Goal: Communication & Community: Answer question/provide support

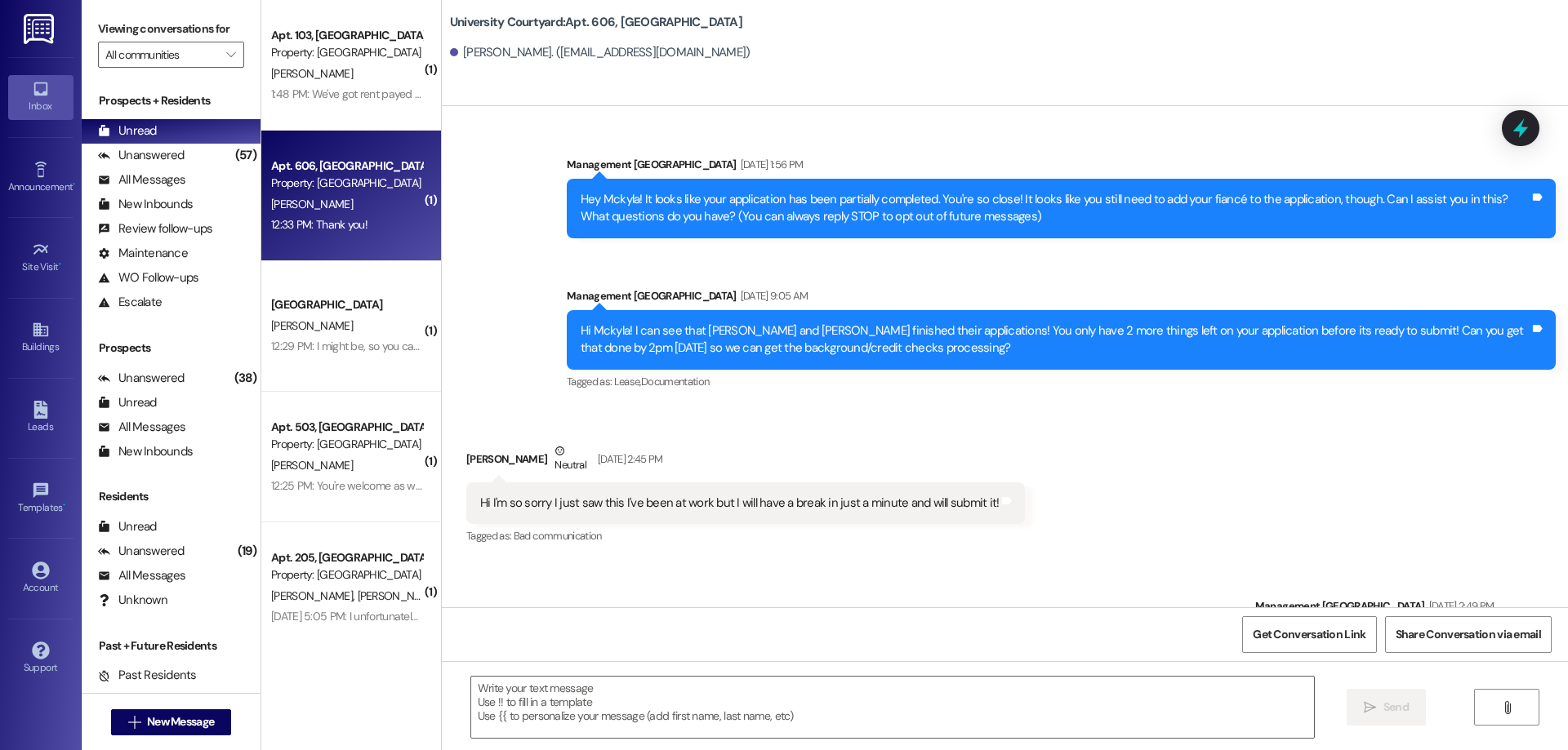
scroll to position [7540, 0]
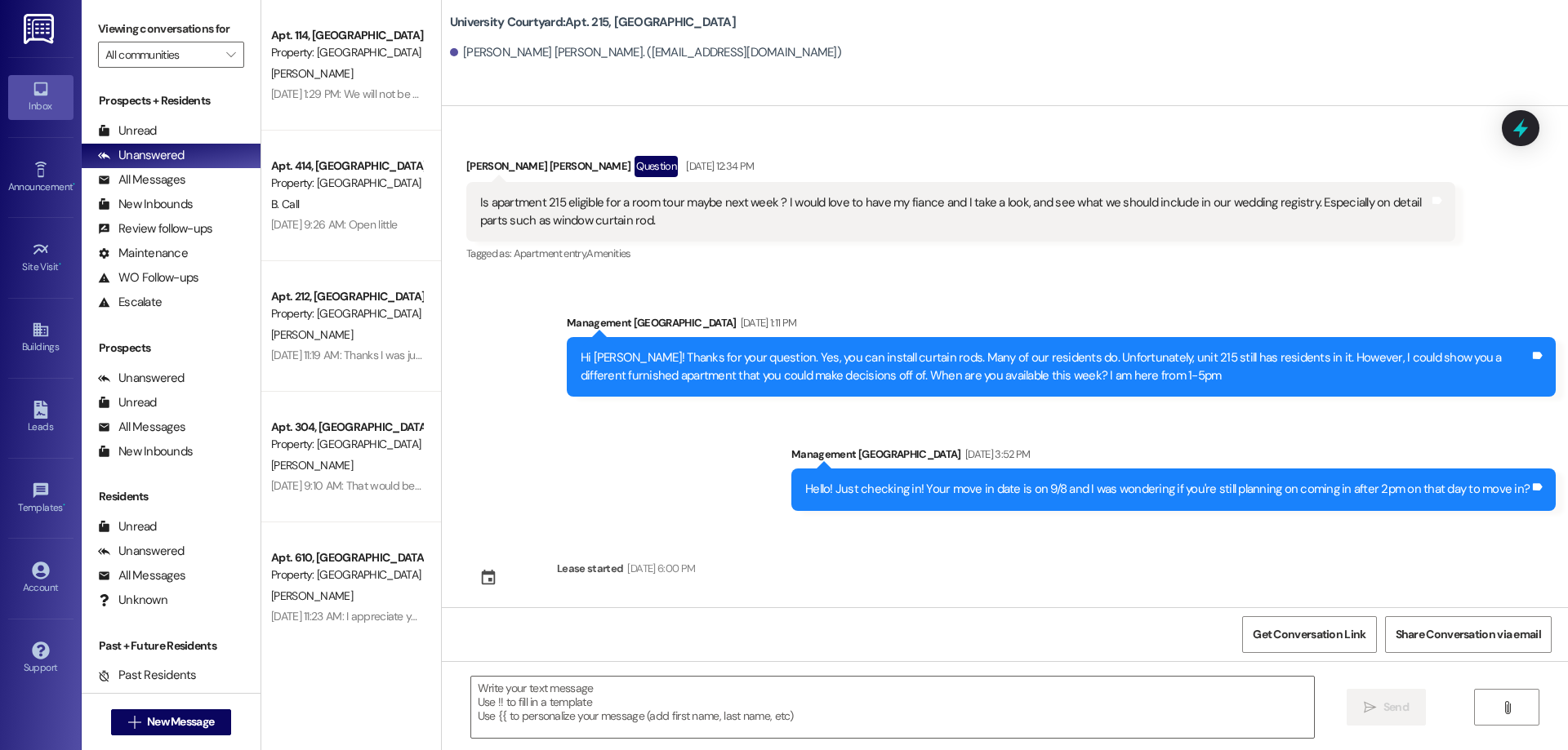
scroll to position [7371, 0]
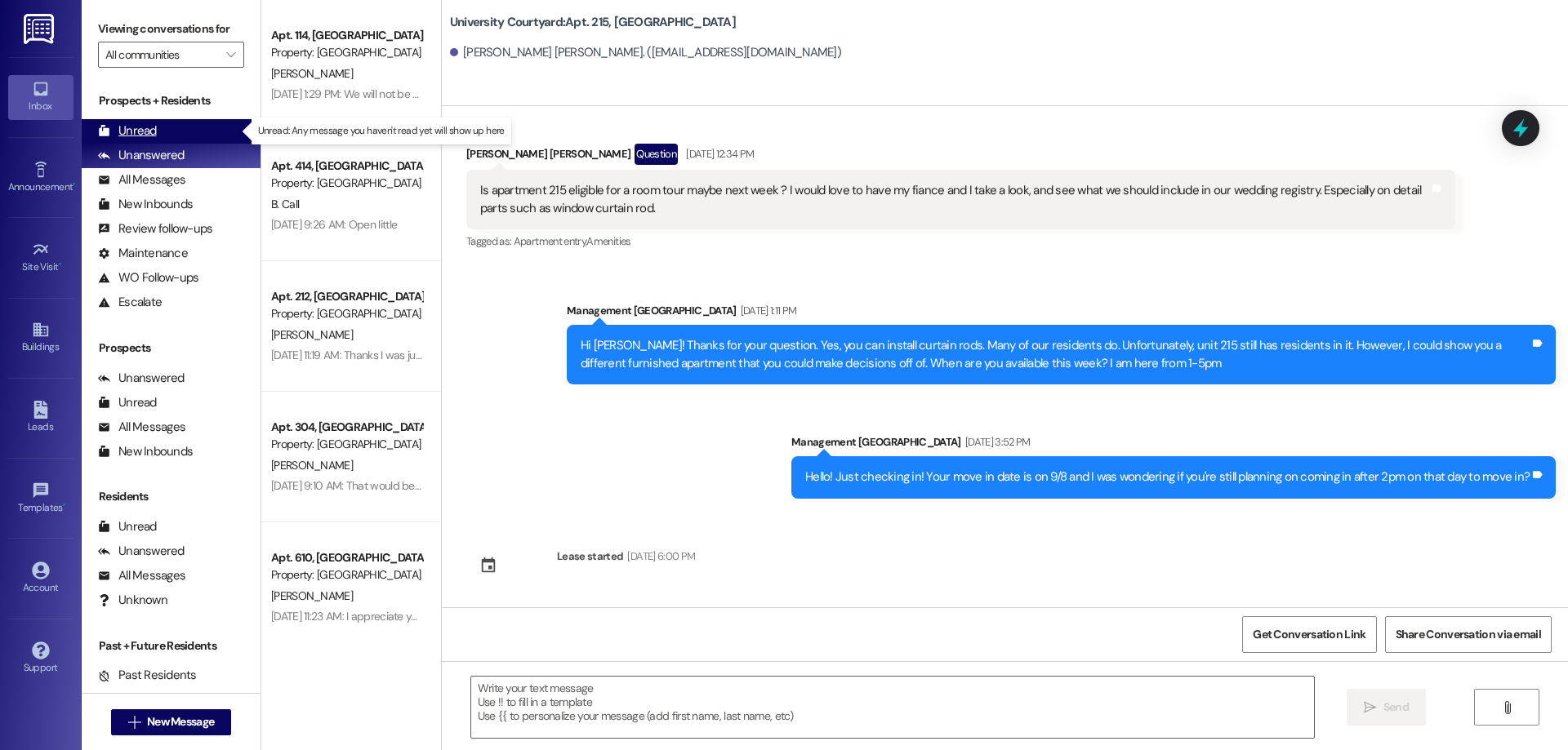
click at [150, 127] on div "Unread" at bounding box center [127, 131] width 59 height 17
